Goal: Task Accomplishment & Management: Manage account settings

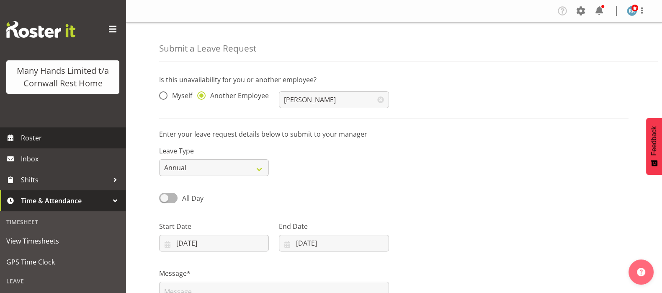
click at [36, 144] on span "Roster" at bounding box center [71, 137] width 100 height 13
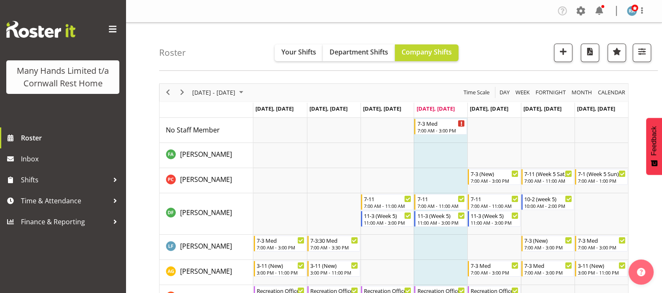
scroll to position [18, 0]
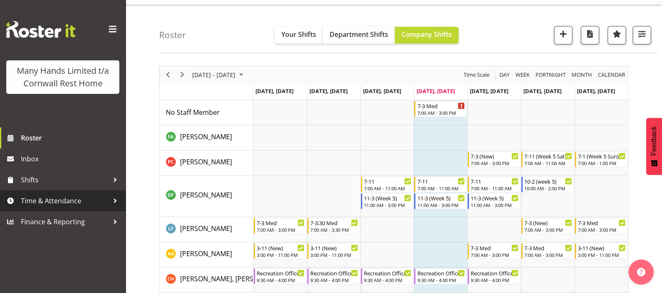
click at [54, 198] on span "Time & Attendance" at bounding box center [65, 200] width 88 height 13
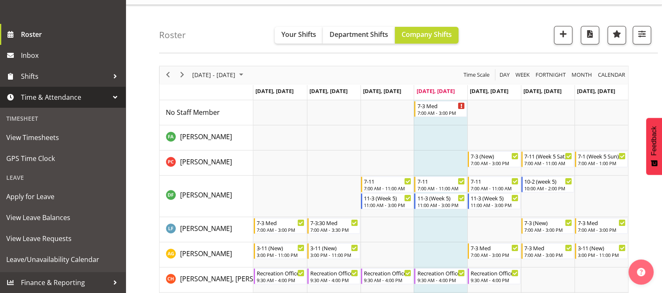
scroll to position [116, 0]
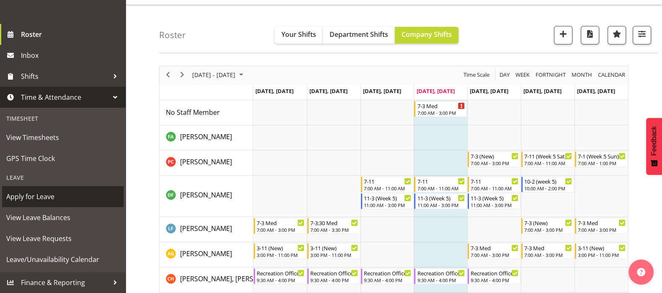
click at [28, 194] on span "Apply for Leave" at bounding box center [62, 196] width 113 height 13
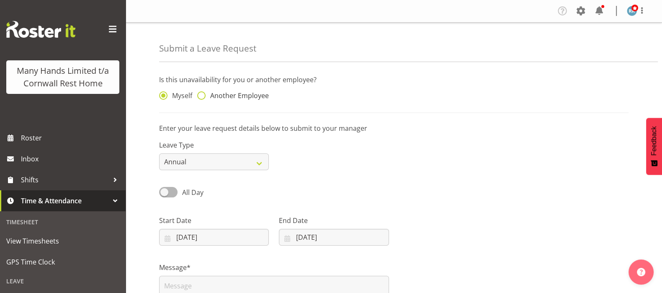
click at [201, 96] on span at bounding box center [201, 95] width 8 height 8
click at [201, 96] on input "Another Employee" at bounding box center [199, 95] width 5 height 5
radio input "true"
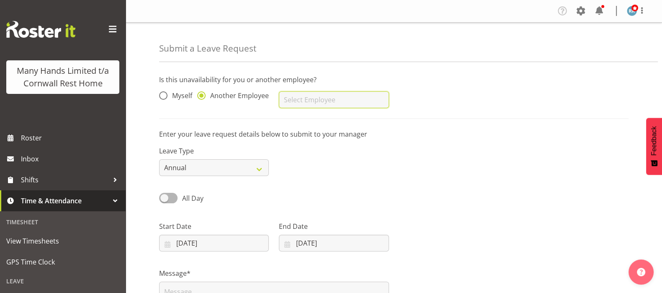
click at [293, 100] on input "text" at bounding box center [334, 99] width 110 height 17
type input "[PERSON_NAME]"
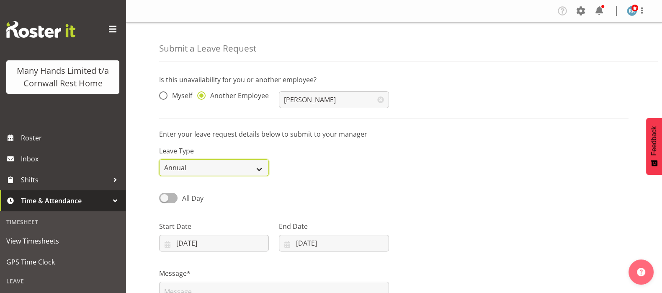
click at [260, 166] on select "Annual Sick Leave Without Pay Bereavement Domestic Violence Parental Jury Servi…" at bounding box center [214, 167] width 110 height 17
select select "Sick"
click at [159, 159] on select "Annual Sick Leave Without Pay Bereavement Domestic Violence Parental Jury Servi…" at bounding box center [214, 167] width 110 height 17
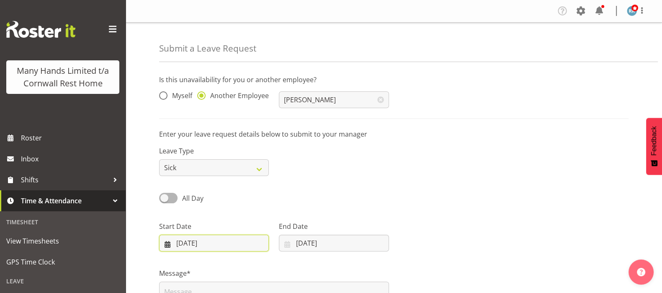
click at [178, 239] on input "[DATE]" at bounding box center [214, 242] width 110 height 17
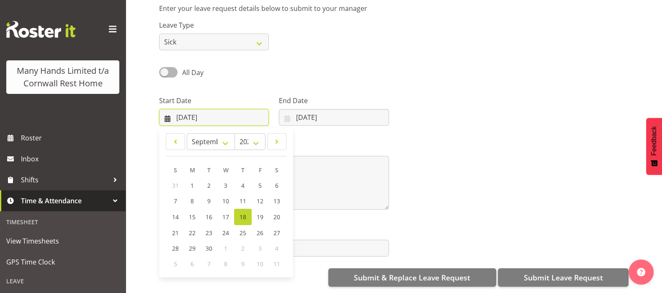
scroll to position [134, 0]
click at [261, 213] on span "19" at bounding box center [260, 217] width 7 height 8
type input "[DATE]"
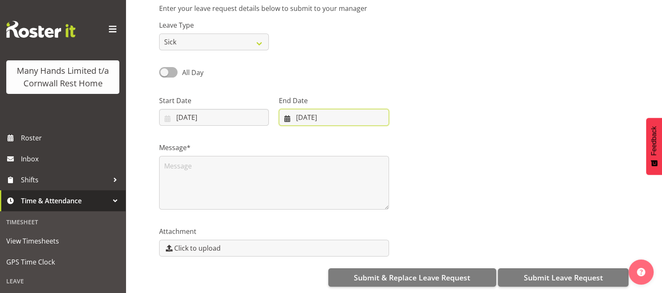
click at [289, 109] on input "[DATE]" at bounding box center [334, 117] width 110 height 17
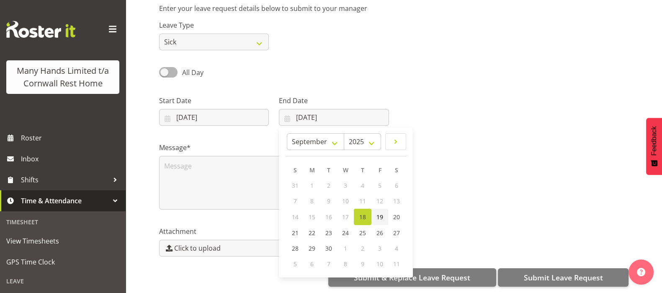
click at [381, 213] on span "19" at bounding box center [379, 217] width 7 height 8
type input "[DATE]"
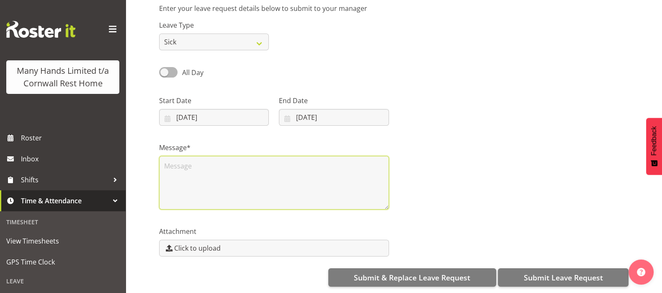
click at [173, 156] on textarea at bounding box center [274, 183] width 230 height 54
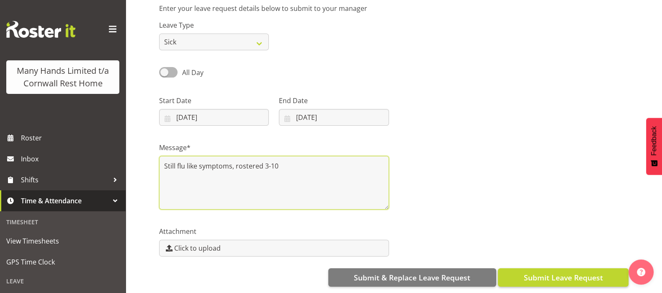
type textarea "Still flu like symptoms, rostered 3-10"
click at [565, 272] on span "Submit Leave Request" at bounding box center [562, 277] width 79 height 11
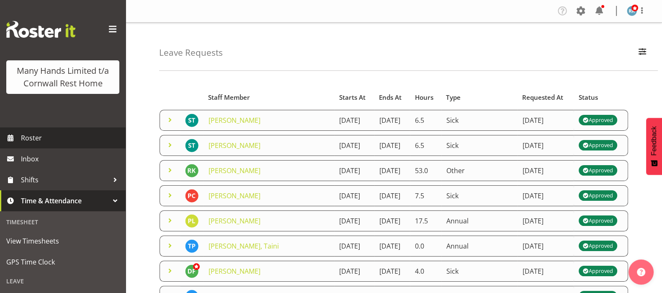
click at [24, 144] on span "Roster" at bounding box center [71, 137] width 100 height 13
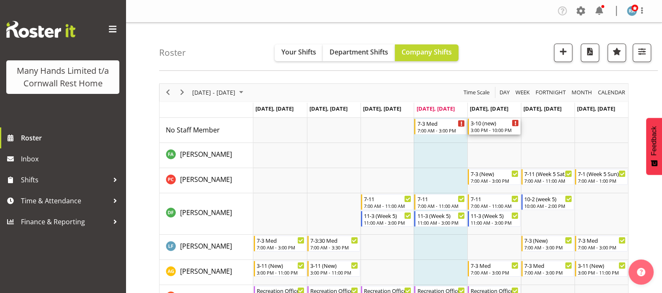
click at [490, 126] on div "3-10 (new)" at bounding box center [495, 123] width 48 height 8
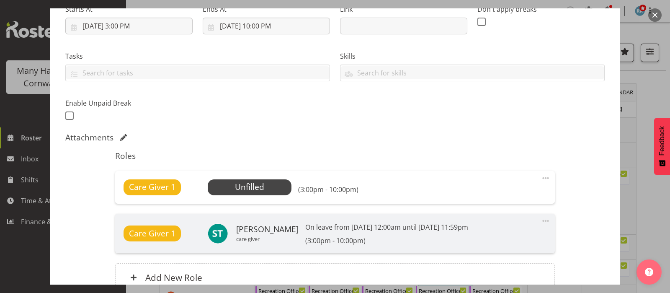
scroll to position [157, 0]
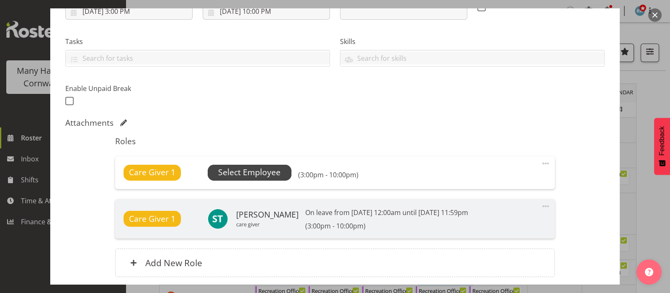
click at [241, 172] on span "Select Employee" at bounding box center [249, 172] width 62 height 12
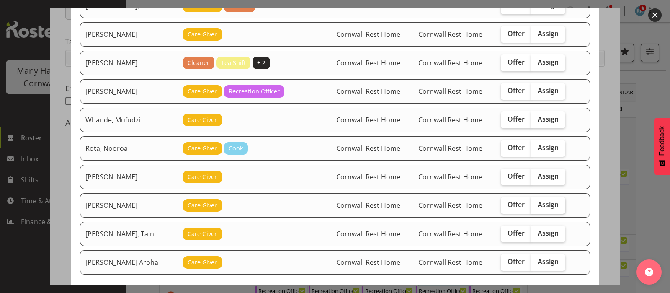
click at [545, 201] on span "Assign" at bounding box center [548, 204] width 21 height 8
click at [536, 202] on input "Assign" at bounding box center [533, 204] width 5 height 5
checkbox input "true"
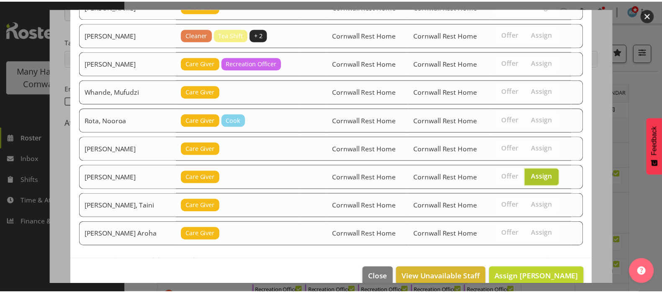
scroll to position [197, 0]
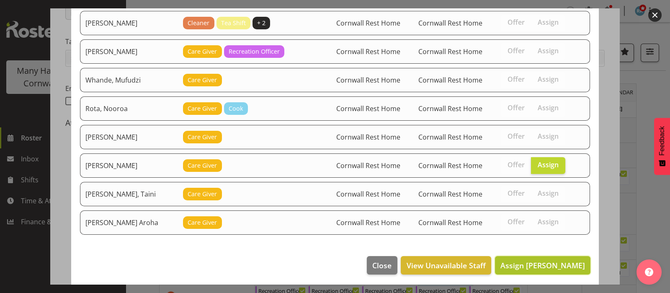
click at [533, 265] on span "Assign [PERSON_NAME]" at bounding box center [542, 265] width 85 height 10
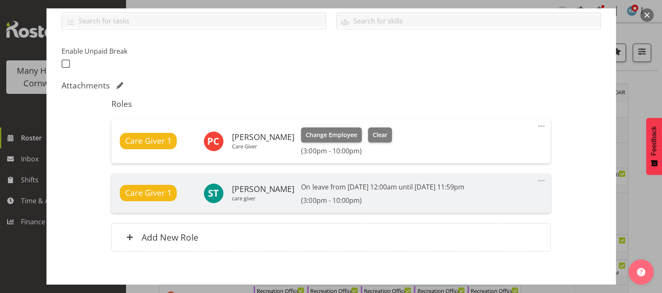
scroll to position [235, 0]
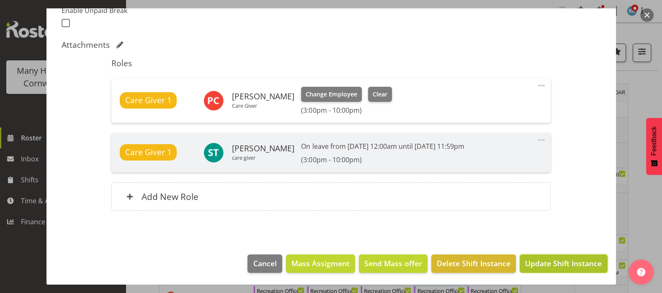
click at [553, 258] on span "Update Shift Instance" at bounding box center [563, 263] width 77 height 11
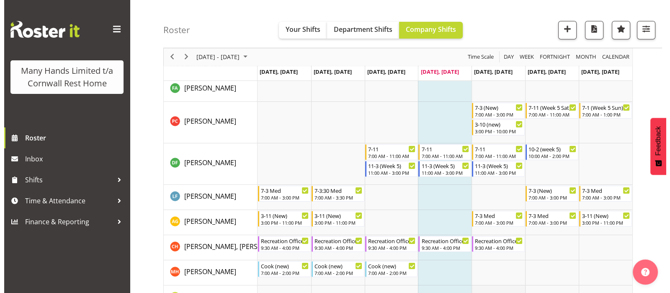
scroll to position [52, 0]
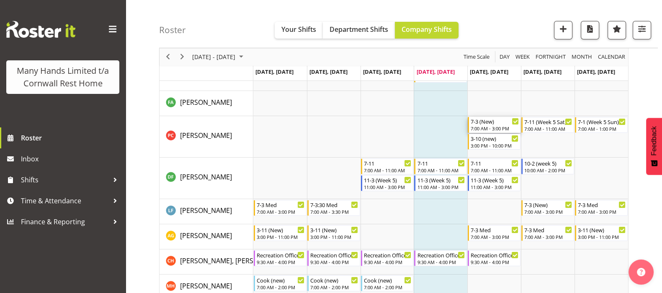
click at [491, 125] on div "7:00 AM - 3:00 PM" at bounding box center [495, 128] width 48 height 7
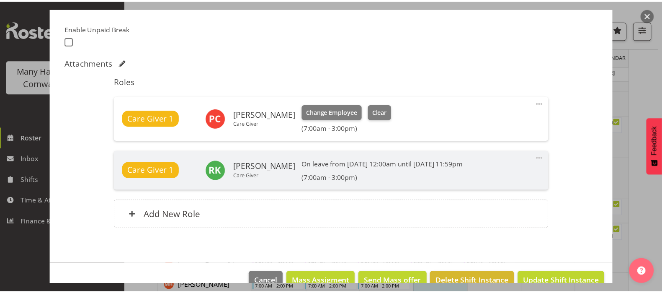
scroll to position [235, 0]
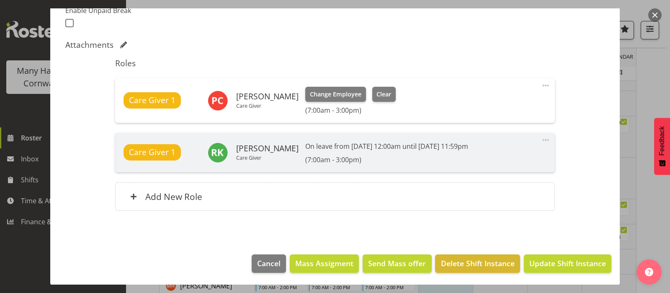
click at [656, 18] on button "button" at bounding box center [654, 14] width 13 height 13
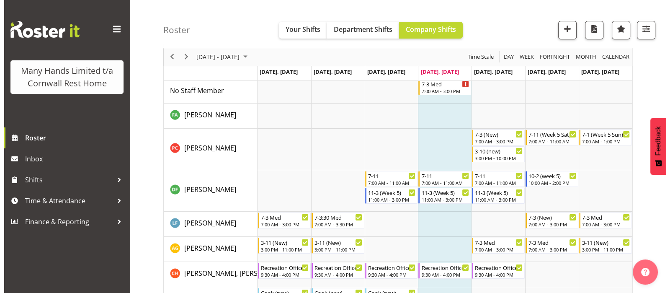
scroll to position [52, 0]
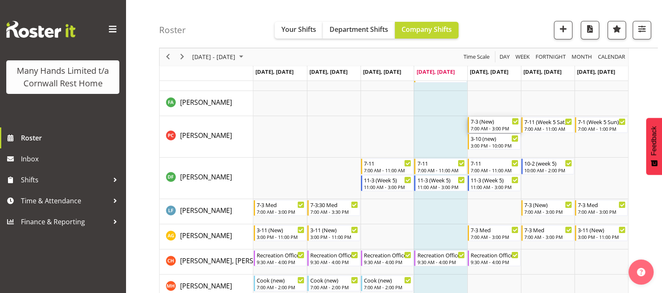
click at [488, 121] on div "7-3 (New)" at bounding box center [495, 121] width 48 height 8
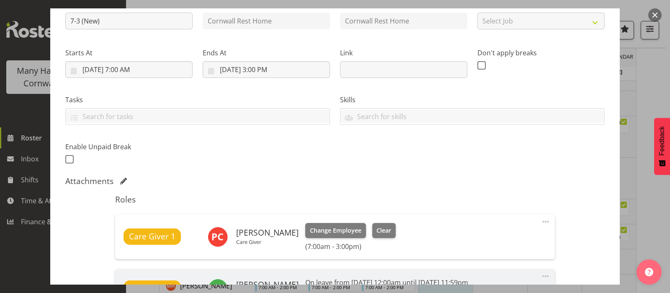
scroll to position [235, 0]
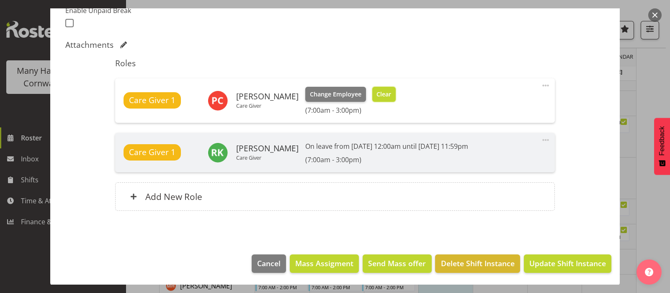
click at [382, 91] on span "Clear" at bounding box center [383, 94] width 15 height 9
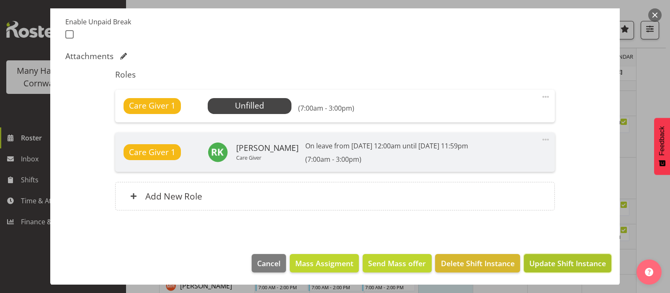
click at [565, 263] on span "Update Shift Instance" at bounding box center [567, 263] width 77 height 11
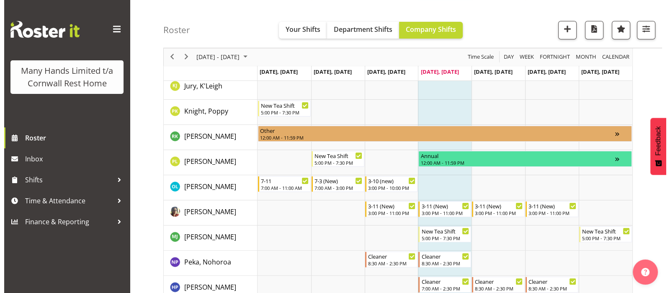
scroll to position [294, 0]
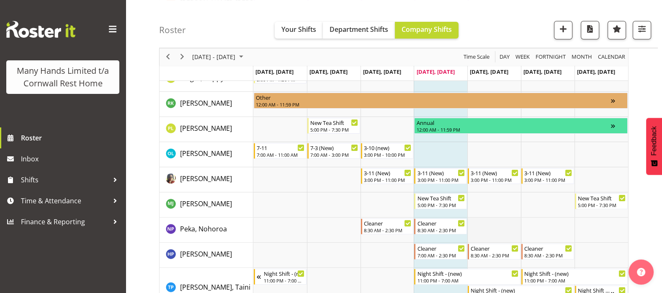
click at [492, 228] on td "Timeline Week of September 18, 2025" at bounding box center [494, 229] width 54 height 25
select select "16"
select select "37"
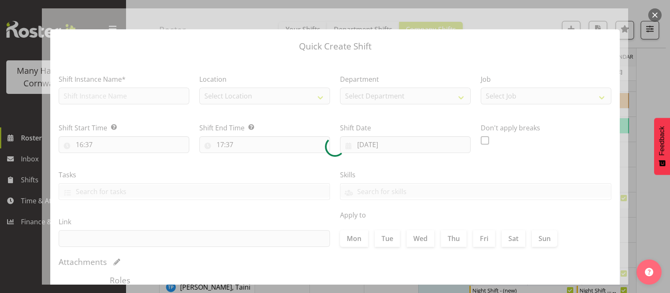
type input "[DATE]"
checkbox input "true"
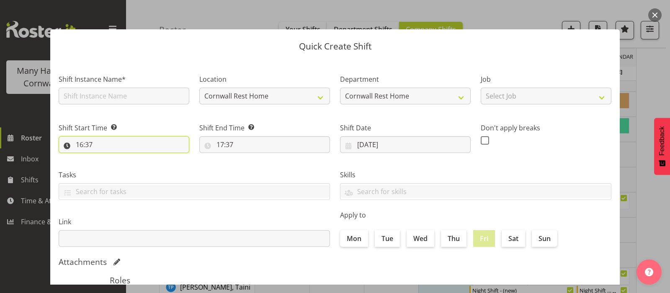
click at [80, 147] on input "16:37" at bounding box center [124, 144] width 131 height 17
click at [115, 165] on select "00 01 02 03 04 05 06 07 08 09 10 11 12 13 14 15 16 17 18 19 20 21 22 23" at bounding box center [115, 166] width 19 height 17
select select "8"
click at [106, 158] on select "00 01 02 03 04 05 06 07 08 09 10 11 12 13 14 15 16 17 18 19 20 21 22 23" at bounding box center [115, 166] width 19 height 17
type input "08:37"
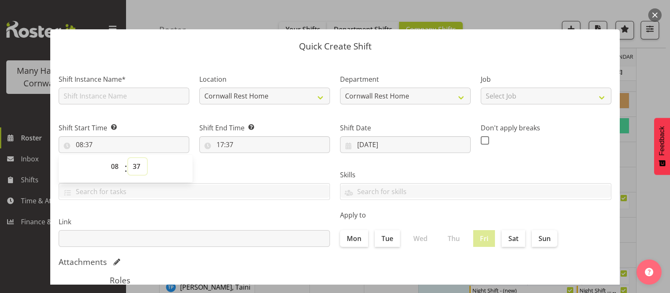
click at [136, 167] on select "00 01 02 03 04 05 06 07 08 09 10 11 12 13 14 15 16 17 18 19 20 21 22 23 24 25 2…" at bounding box center [137, 166] width 19 height 17
select select "30"
click at [128, 158] on select "00 01 02 03 04 05 06 07 08 09 10 11 12 13 14 15 16 17 18 19 20 21 22 23 24 25 2…" at bounding box center [137, 166] width 19 height 17
type input "08:30"
click at [218, 142] on input "17:37" at bounding box center [264, 144] width 131 height 17
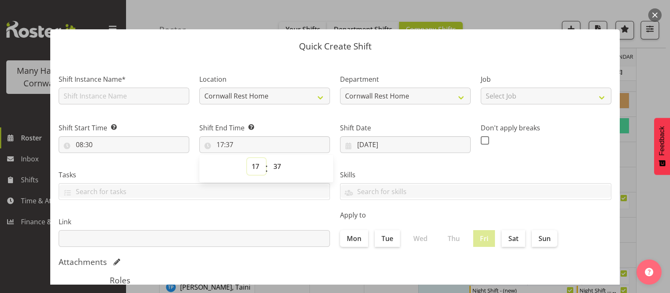
click at [254, 167] on select "00 01 02 03 04 05 06 07 08 09 10 11 12 13 14 15 16 17 18 19 20 21 22 23" at bounding box center [256, 166] width 19 height 17
select select "14"
click at [247, 158] on select "00 01 02 03 04 05 06 07 08 09 10 11 12 13 14 15 16 17 18 19 20 21 22 23" at bounding box center [256, 166] width 19 height 17
type input "14:37"
click at [273, 165] on select "00 01 02 03 04 05 06 07 08 09 10 11 12 13 14 15 16 17 18 19 20 21 22 23 24 25 2…" at bounding box center [278, 166] width 19 height 17
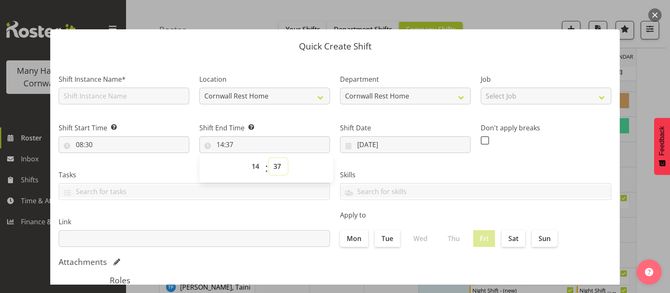
select select "30"
click at [269, 158] on select "00 01 02 03 04 05 06 07 08 09 10 11 12 13 14 15 16 17 18 19 20 21 22 23 24 25 2…" at bounding box center [278, 166] width 19 height 17
type input "14:30"
click at [108, 93] on input "text" at bounding box center [124, 96] width 131 height 17
type input "Cleaner"
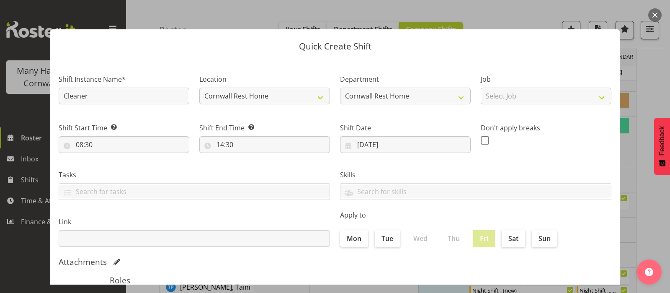
click at [576, 158] on div "Skills" at bounding box center [475, 181] width 281 height 47
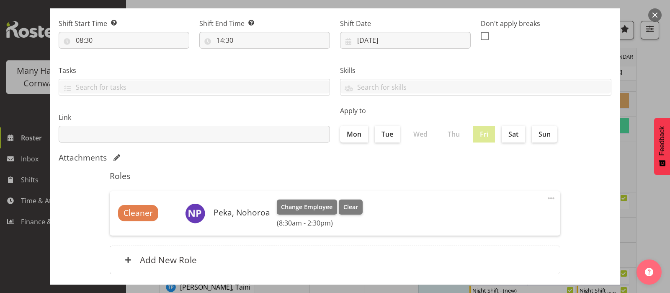
scroll to position [151, 0]
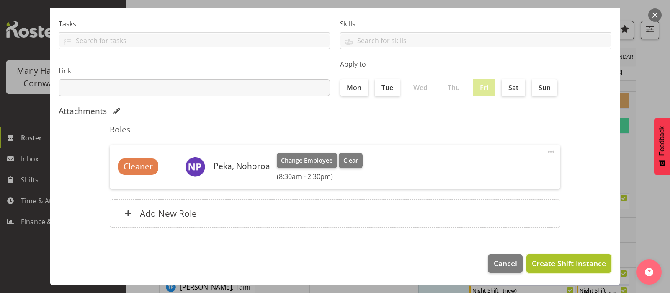
click at [561, 263] on span "Create Shift Instance" at bounding box center [569, 263] width 74 height 11
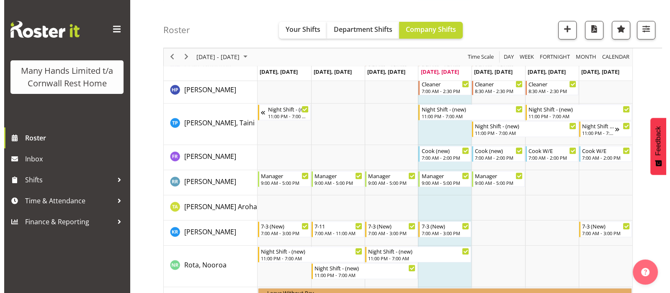
scroll to position [451, 0]
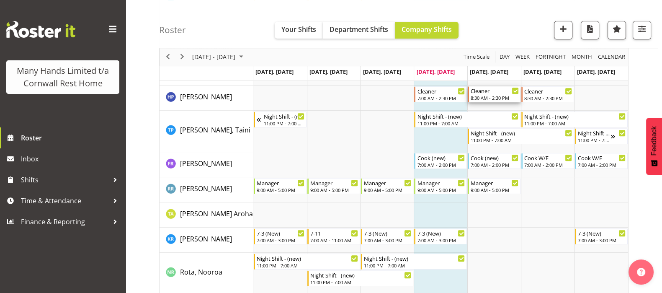
click at [492, 86] on div "Cleaner 8:30 AM - 2:30 PM" at bounding box center [494, 94] width 53 height 16
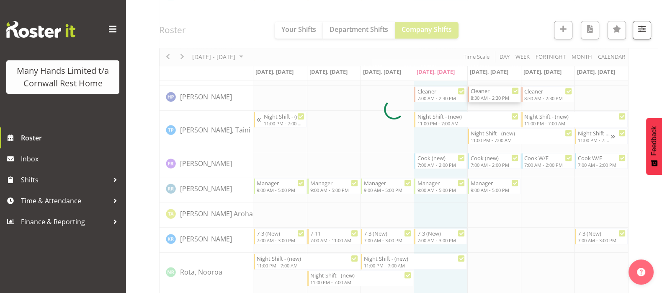
select select "8"
select select "2025"
select select "8"
select select "30"
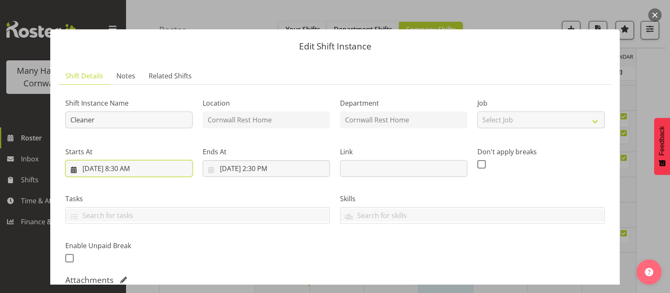
click at [121, 171] on input "[DATE] 8:30 AM" at bounding box center [128, 168] width 127 height 17
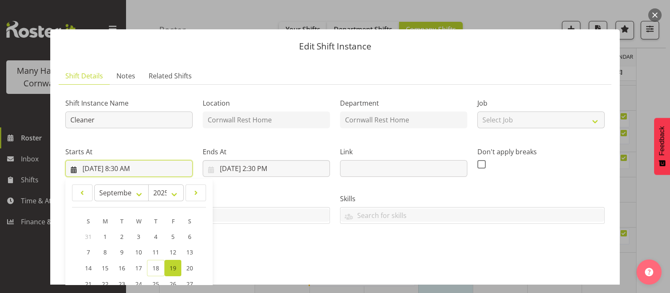
scroll to position [157, 0]
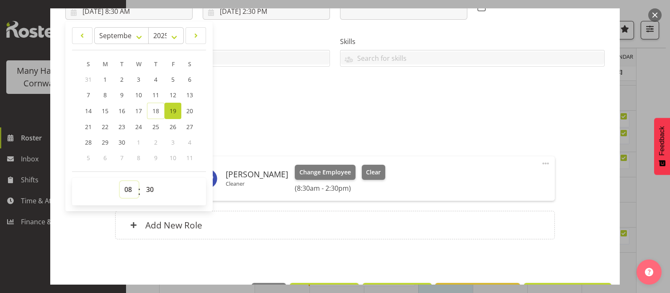
click at [128, 191] on select "00 01 02 03 04 05 06 07 08 09 10 11 12 13 14 15 16 17 18 19 20 21 22 23" at bounding box center [129, 189] width 19 height 17
select select "7"
click at [120, 181] on select "00 01 02 03 04 05 06 07 08 09 10 11 12 13 14 15 16 17 18 19 20 21 22 23" at bounding box center [129, 189] width 19 height 17
type input "[DATE] 7:30 AM"
click at [149, 191] on select "00 01 02 03 04 05 06 07 08 09 10 11 12 13 14 15 16 17 18 19 20 21 22 23 24 25 2…" at bounding box center [151, 189] width 19 height 17
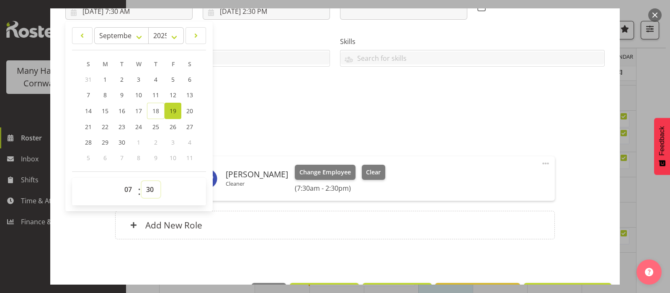
select select "0"
click at [142, 181] on select "00 01 02 03 04 05 06 07 08 09 10 11 12 13 14 15 16 17 18 19 20 21 22 23 24 25 2…" at bounding box center [151, 189] width 19 height 17
type input "[DATE] 7:00 AM"
click at [572, 126] on div "Attachments" at bounding box center [334, 123] width 539 height 10
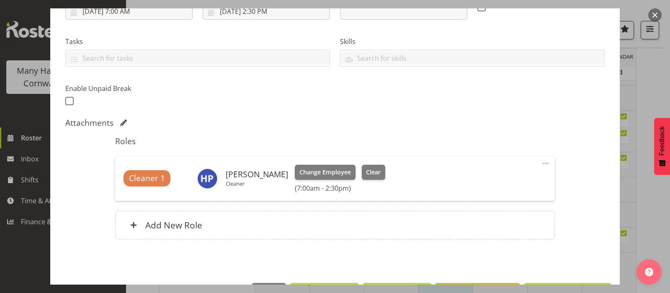
scroll to position [186, 0]
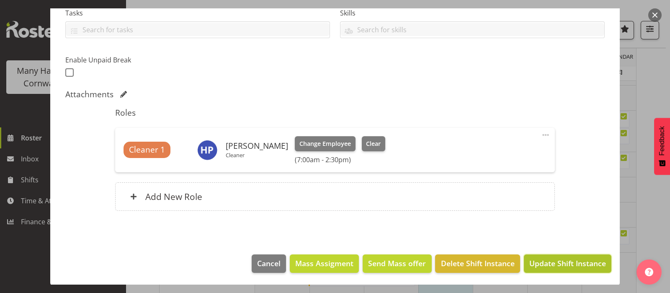
click at [559, 260] on span "Update Shift Instance" at bounding box center [567, 263] width 77 height 11
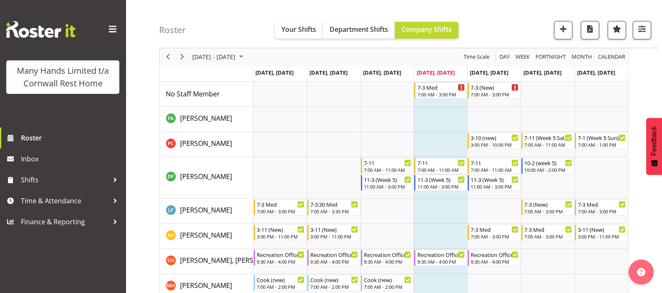
scroll to position [52, 0]
